Goal: Task Accomplishment & Management: Use online tool/utility

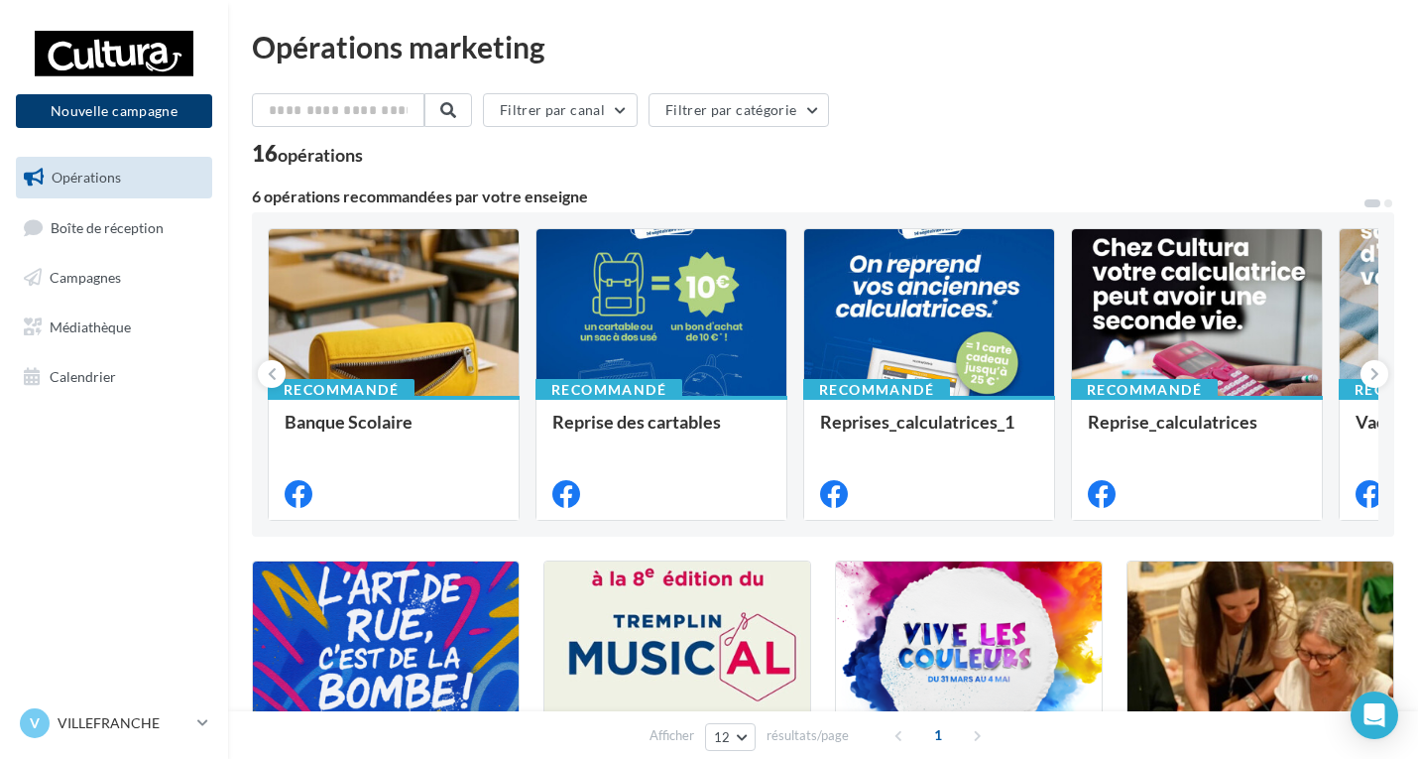
click at [128, 113] on button "Nouvelle campagne" at bounding box center [114, 111] width 196 height 34
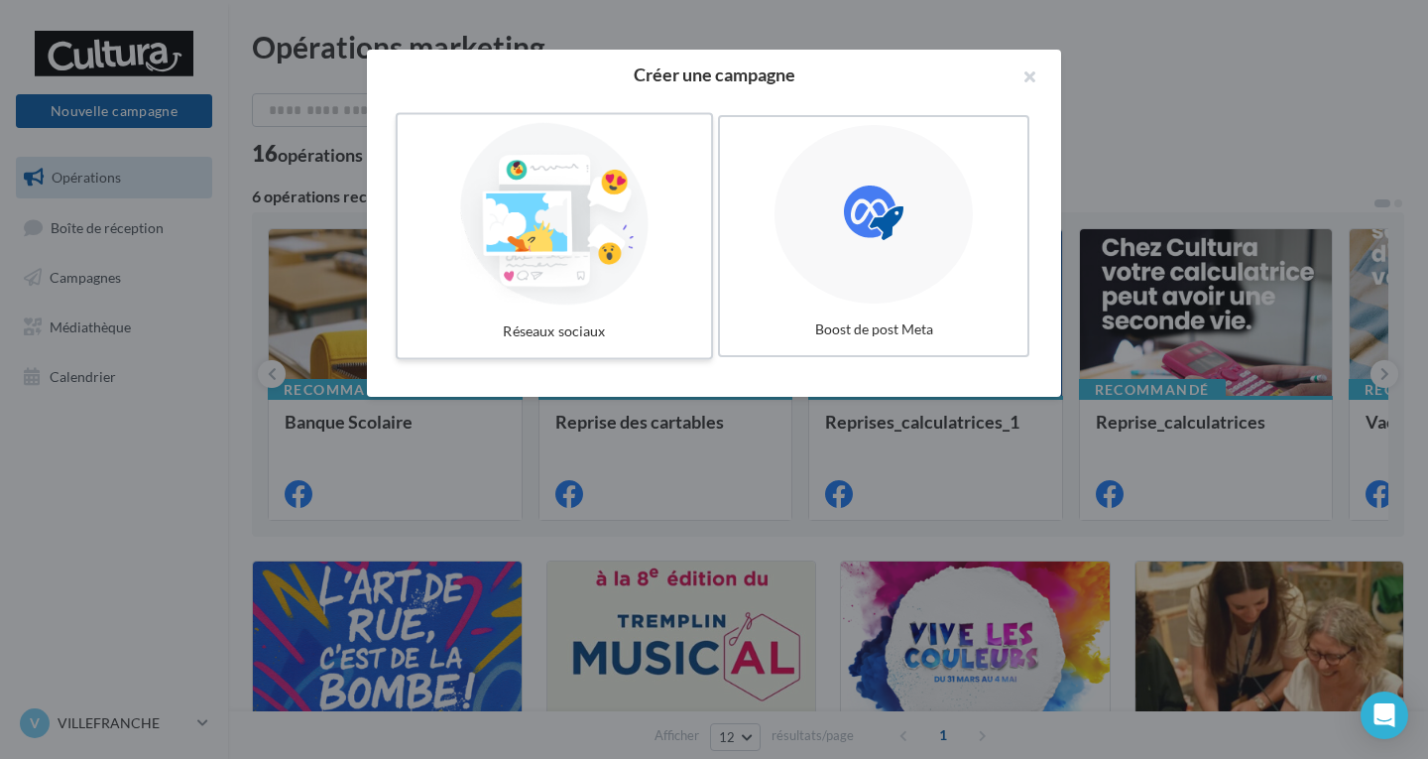
click at [569, 268] on div at bounding box center [555, 214] width 298 height 182
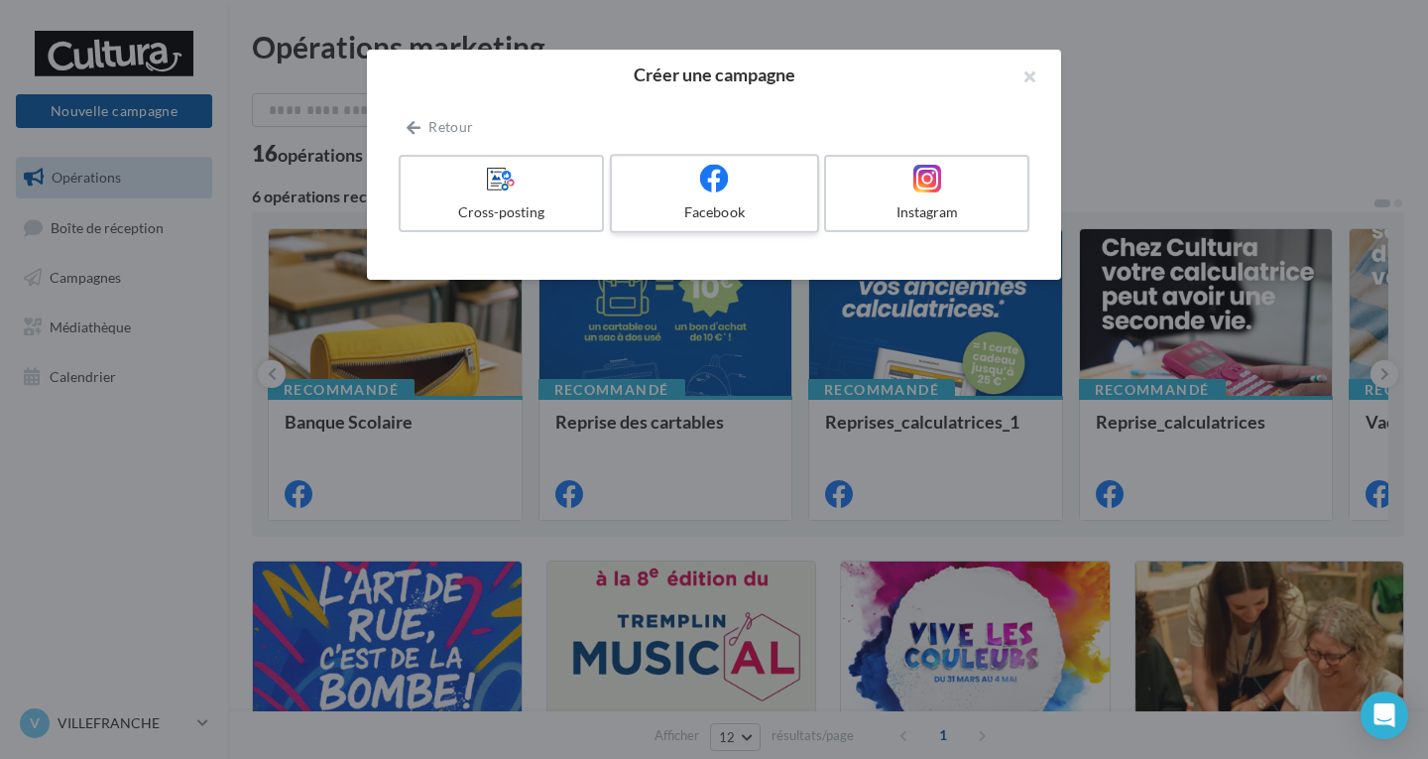
click at [704, 210] on div "Facebook" at bounding box center [714, 212] width 188 height 20
